Goal: Task Accomplishment & Management: Manage account settings

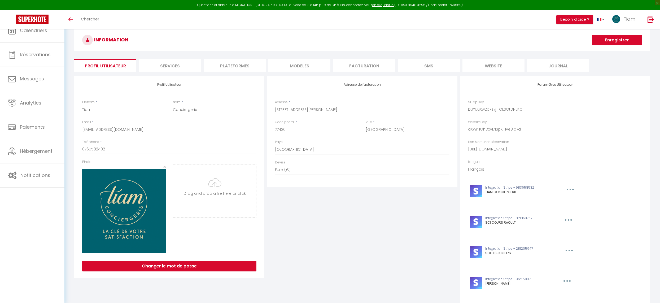
select select "28"
select select "fr"
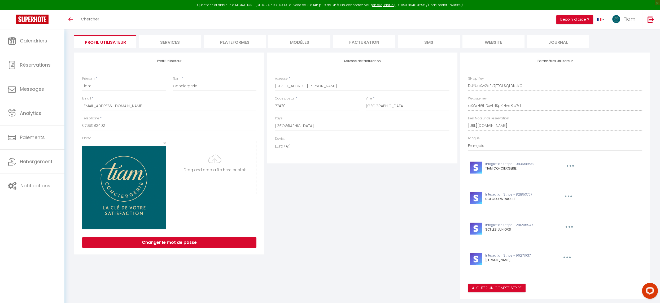
scroll to position [34, 0]
click at [33, 35] on link "Calendriers" at bounding box center [32, 41] width 64 height 24
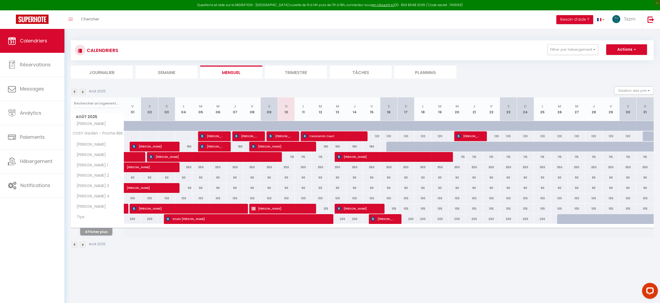
click at [99, 231] on button "Afficher plus" at bounding box center [96, 231] width 32 height 7
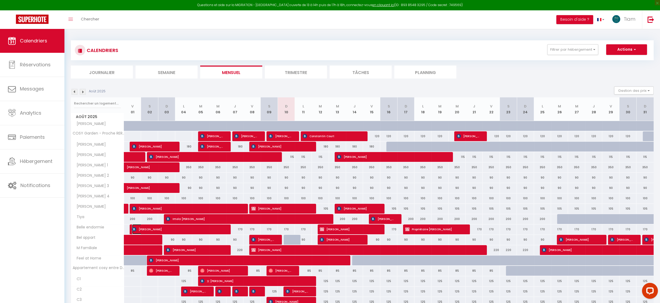
click at [151, 229] on span "[PERSON_NAME]" at bounding box center [177, 229] width 90 height 10
select select "OK"
select select "0"
select select "1"
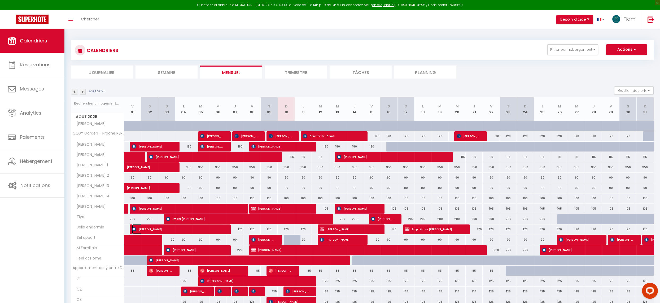
select select "1"
select select
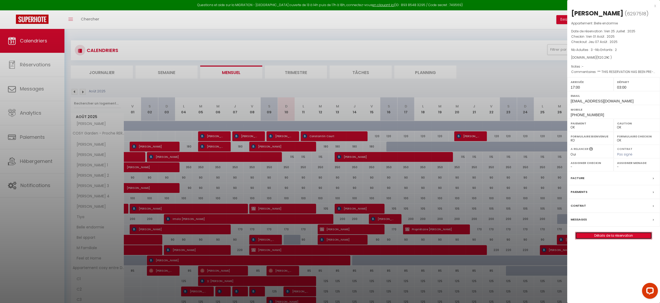
click at [614, 239] on link "Détails de la réservation" at bounding box center [614, 235] width 76 height 7
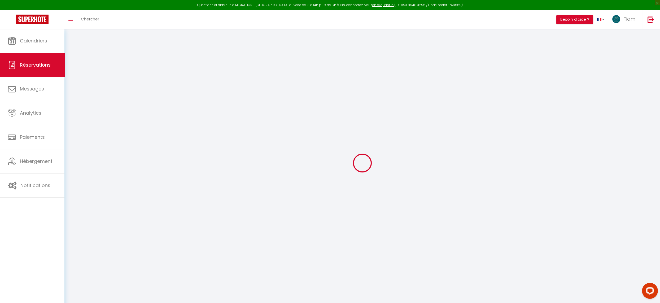
type input "[DEMOGRAPHIC_DATA]"
type input "Shatat"
type input "[EMAIL_ADDRESS][DOMAIN_NAME]"
type input "[PHONE_NUMBER]"
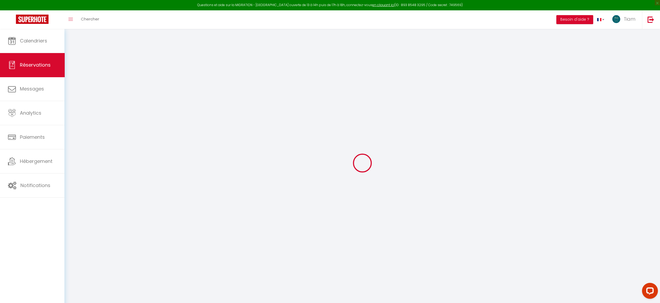
type input "0097455608106"
type input "."
select select "QA"
type input "215.04"
type input "15.68"
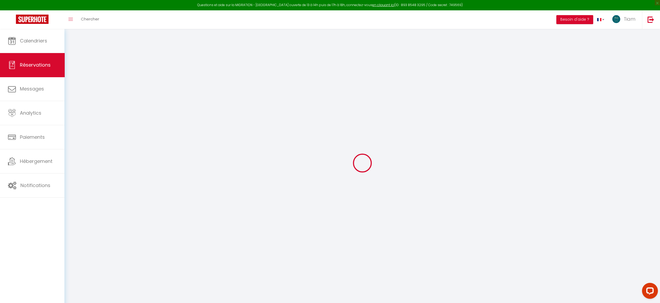
select select "70721"
select select "1"
select select
type input "3"
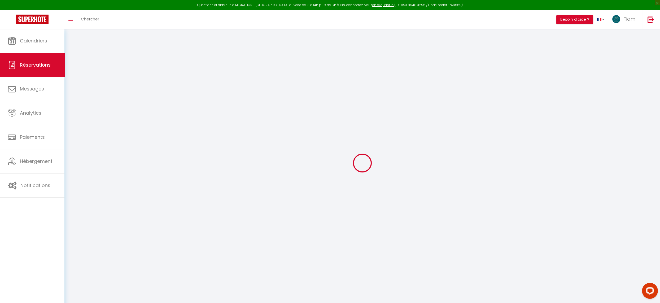
type input "2"
select select "12"
select select "15"
type input "878.46"
checkbox input "false"
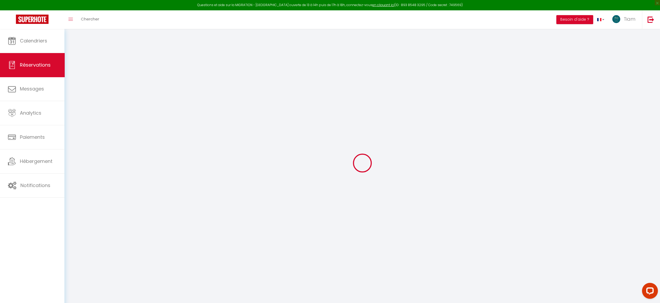
type input "0"
select select "2"
type input "95"
type input "0"
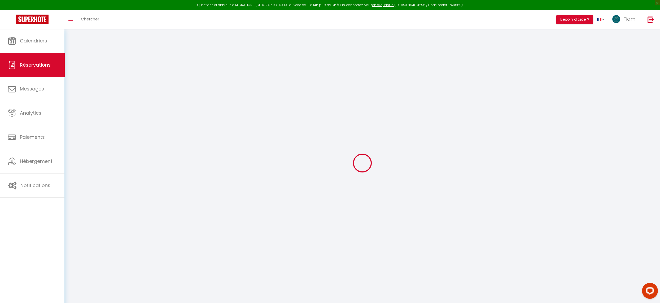
select select
checkbox input "false"
select select
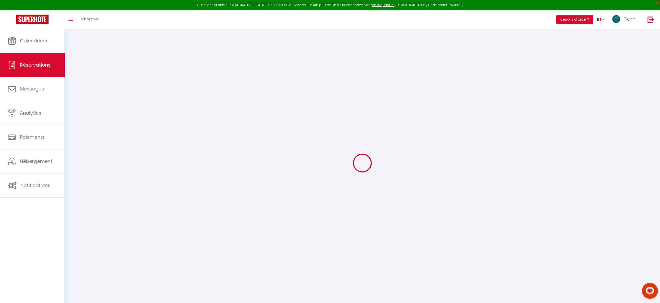
checkbox input "false"
select select
checkbox input "false"
select select
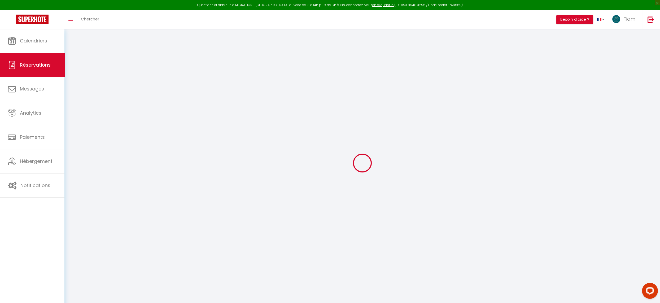
select select
checkbox input "false"
type textarea "** THIS RESERVATION HAS BEEN PRE-PAID ** Reservation has a cancellation grace p…"
type input "99"
type input "142.75"
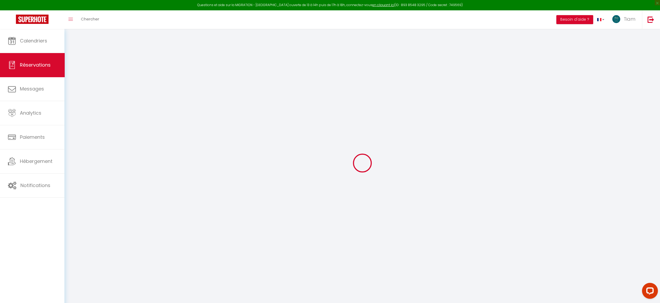
select select
checkbox input "false"
select select "17:00"
select select "03:00"
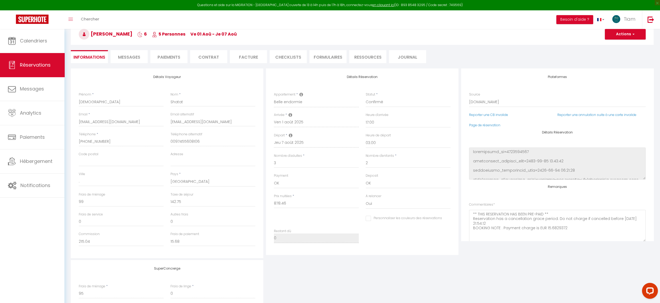
scroll to position [28, 0]
click at [165, 56] on li "Paiements" at bounding box center [168, 58] width 37 height 13
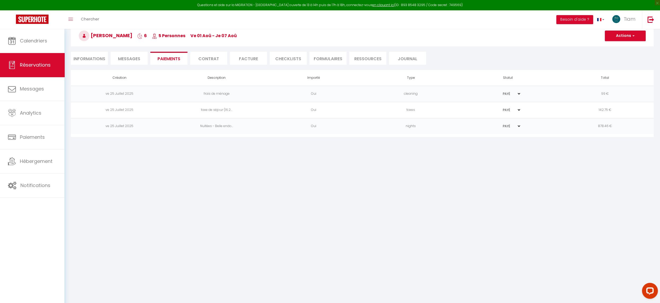
click at [133, 58] on span "Messages" at bounding box center [129, 59] width 22 height 6
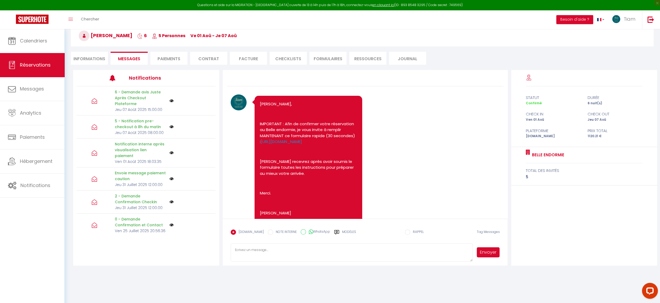
click at [93, 57] on li "Informations" at bounding box center [89, 58] width 37 height 13
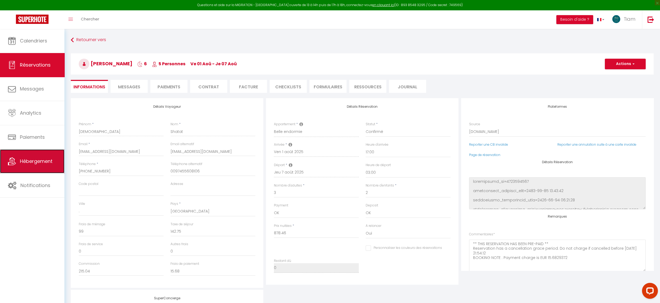
click at [26, 155] on link "Hébergement" at bounding box center [32, 161] width 64 height 24
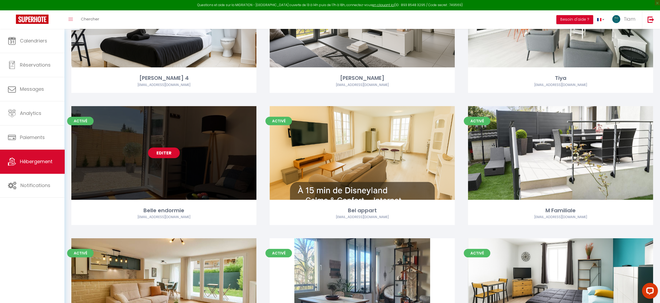
scroll to position [362, 0]
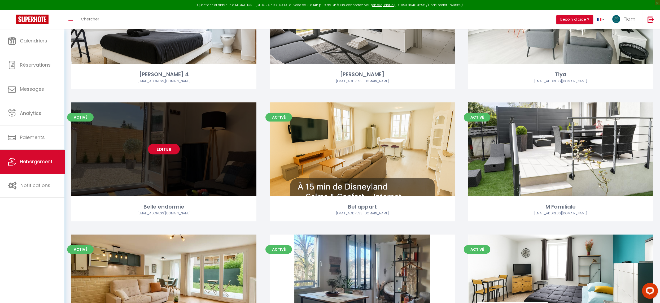
click at [159, 148] on link "Editer" at bounding box center [164, 149] width 32 height 11
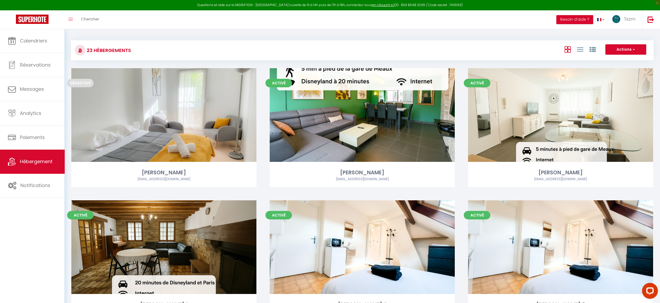
select select "3"
select select "2"
select select "1"
select select
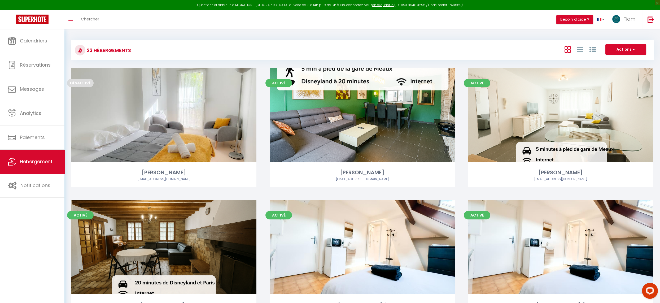
select select "28"
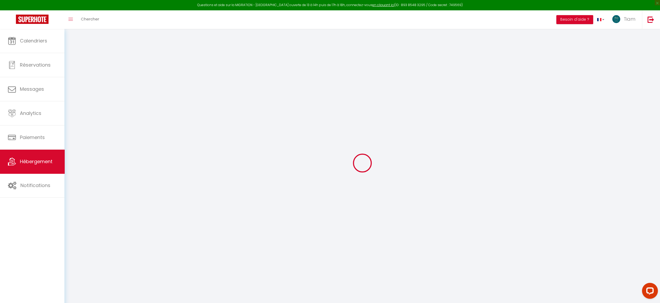
select select
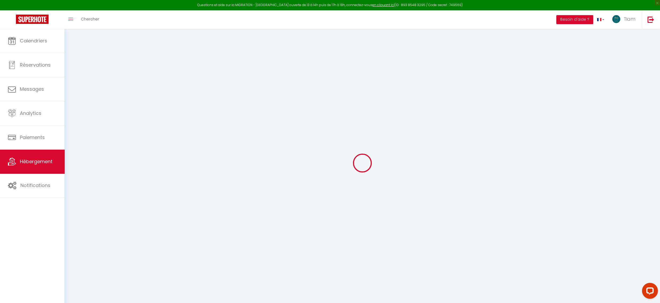
select select
checkbox input "false"
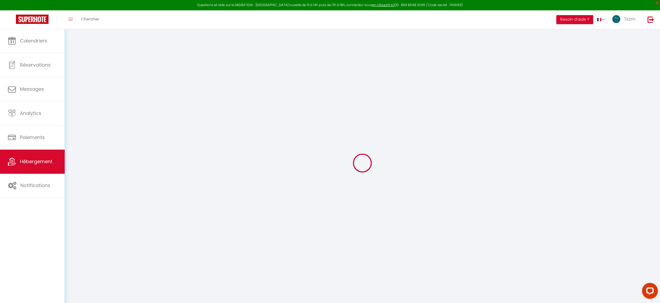
select select
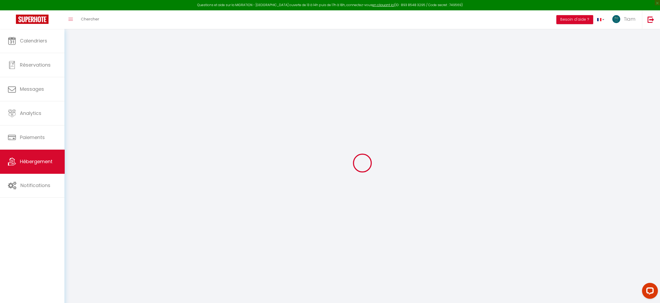
select select
checkbox input "false"
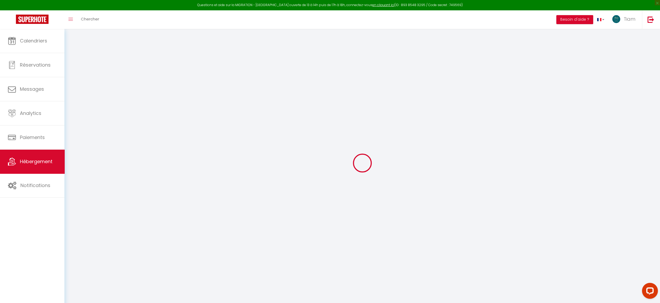
checkbox input "false"
select select
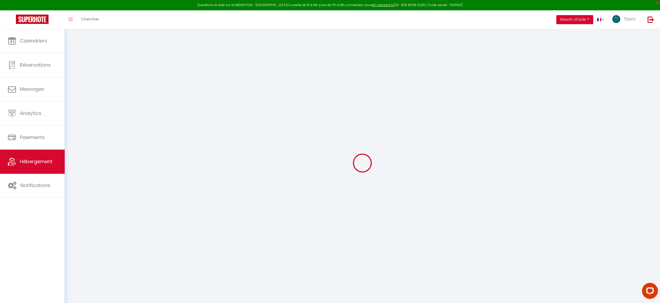
select select
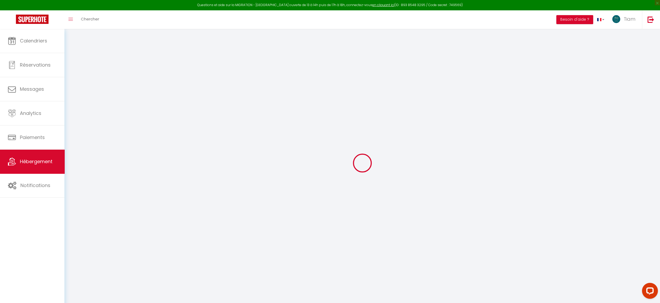
checkbox input "false"
select select
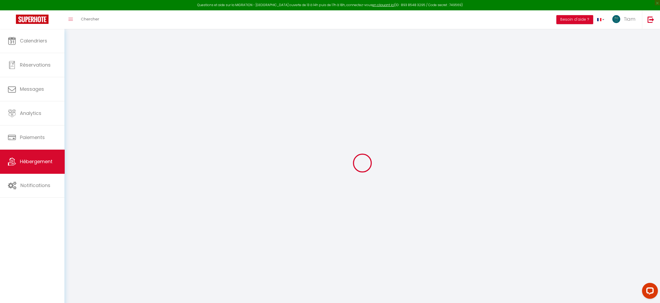
select select
type input "Belle endormie"
type input "[PERSON_NAME]"
type input "Maliboungou"
select select "6"
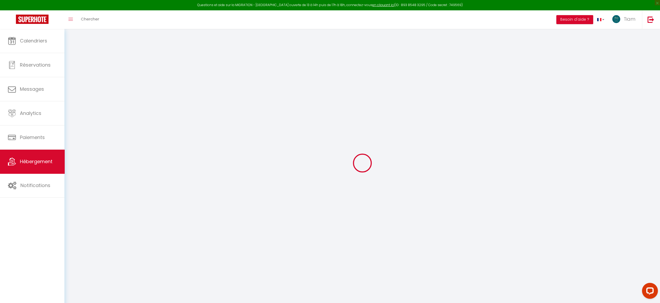
select select "3"
type input "190"
type input "95"
type input "500"
select select
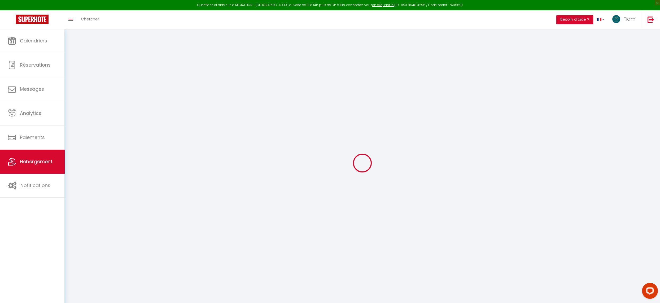
select select
type input "[STREET_ADDRESS][PERSON_NAME]"
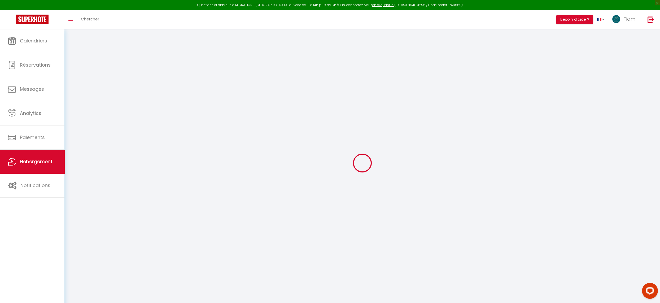
type input "77420"
type input "[GEOGRAPHIC_DATA]"
type input "[EMAIL_ADDRESS][DOMAIN_NAME]"
select select "9540"
checkbox input "false"
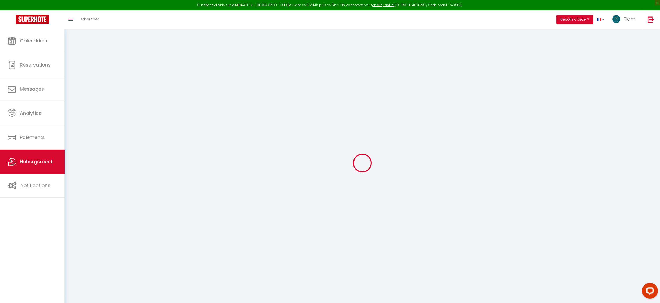
checkbox input "false"
type input "95"
type input "0"
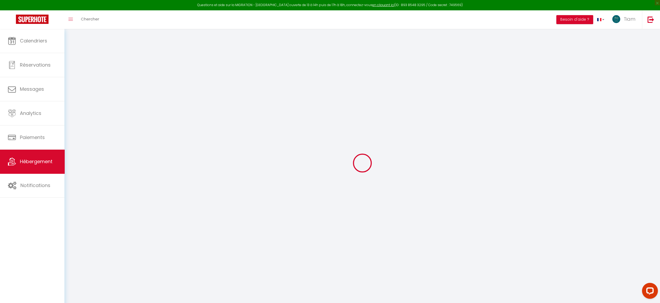
type input "0"
select select
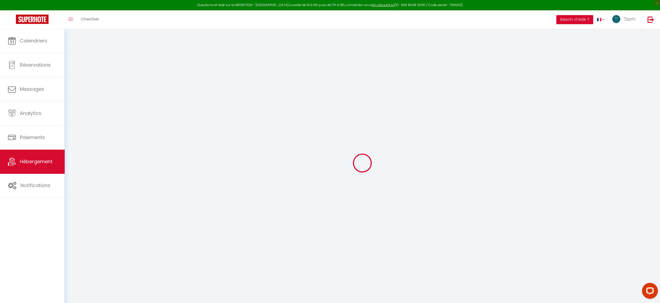
select select
checkbox input "false"
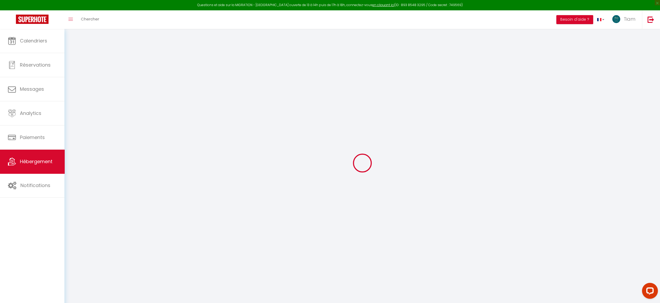
checkbox input "false"
select select
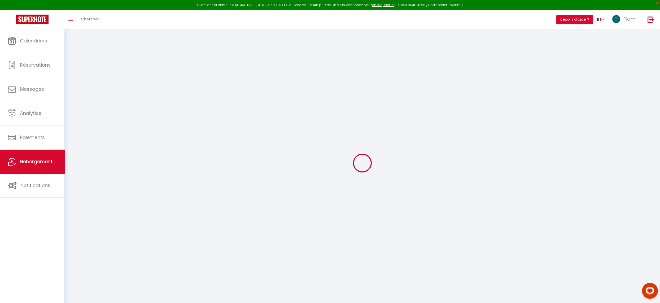
select select
checkbox input "false"
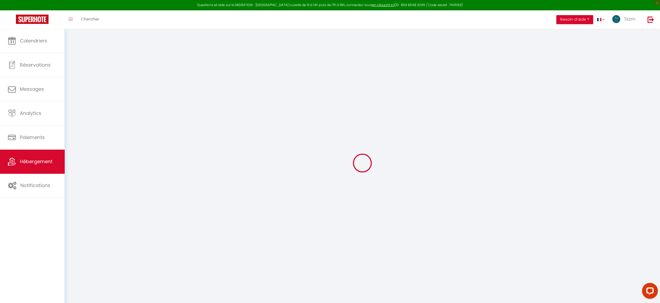
checkbox input "false"
select select "17:00"
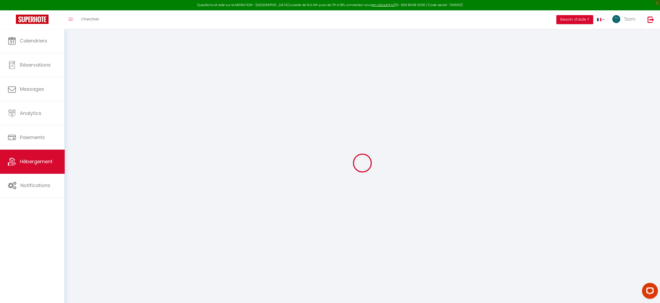
select select "11:00"
select select "30"
select select "120"
checkbox input "false"
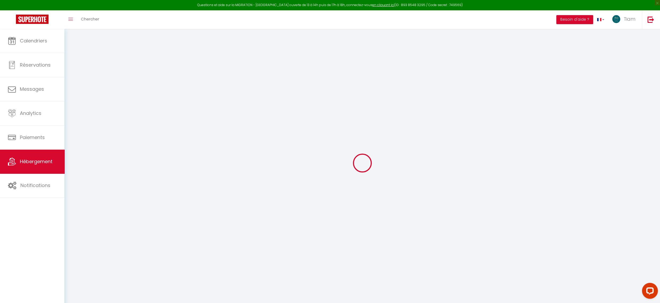
checkbox input "false"
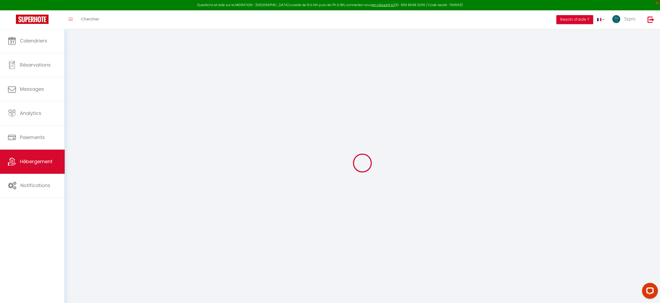
checkbox input "false"
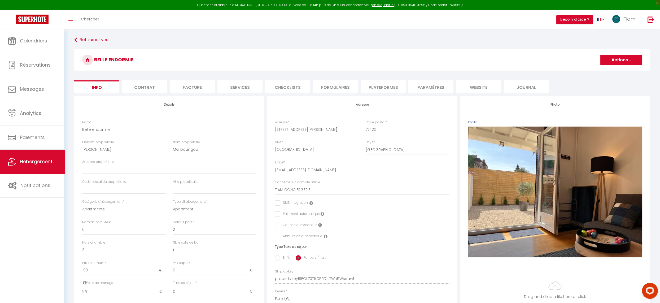
checkbox input "false"
click at [74, 40] on div "Retourner vers Belle endormie Actions Enregistrer Dupliquer Supprimer Importer …" at bounding box center [362, 244] width 583 height 419
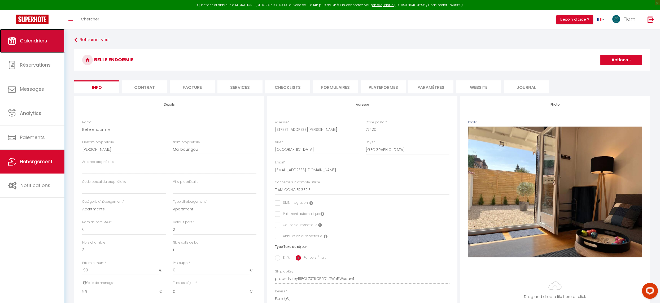
click at [43, 46] on link "Calendriers" at bounding box center [32, 41] width 64 height 24
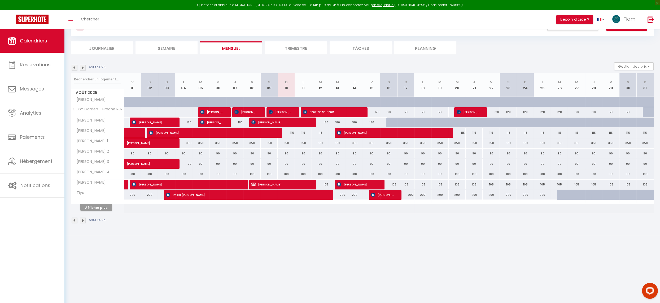
scroll to position [29, 0]
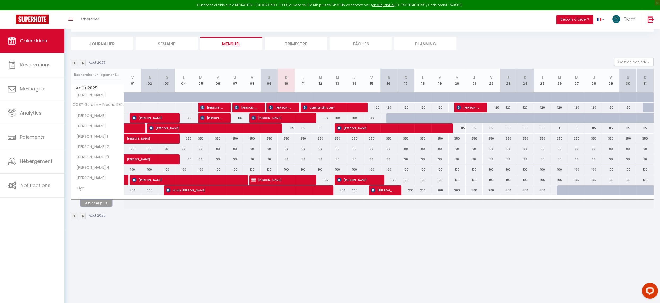
click at [98, 204] on button "Afficher plus" at bounding box center [96, 203] width 32 height 7
